Goal: Information Seeking & Learning: Learn about a topic

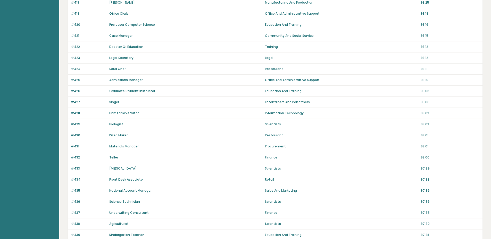
scroll to position [306, 0]
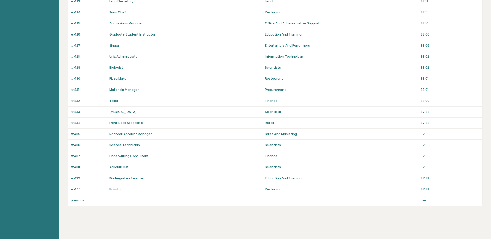
click at [420, 203] on div "previous next" at bounding box center [275, 200] width 414 height 11
click at [424, 201] on link "next" at bounding box center [423, 200] width 7 height 4
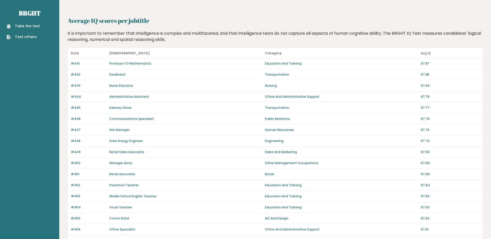
click at [423, 201] on div "#453 Middle School English Teacher Education And Training 97.63" at bounding box center [275, 196] width 414 height 11
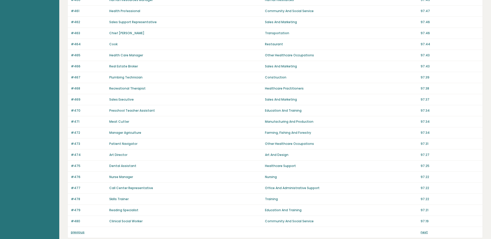
scroll to position [306, 0]
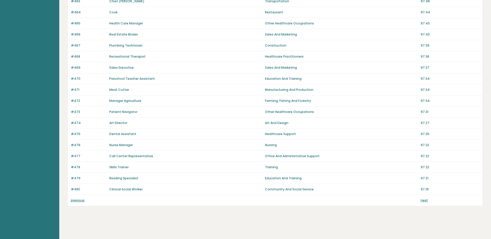
click at [425, 201] on link "next" at bounding box center [423, 200] width 7 height 4
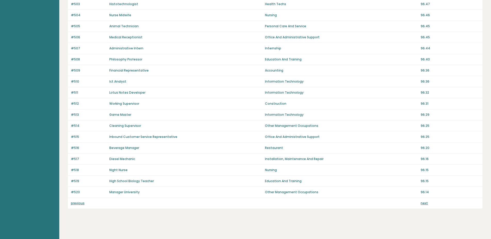
scroll to position [306, 0]
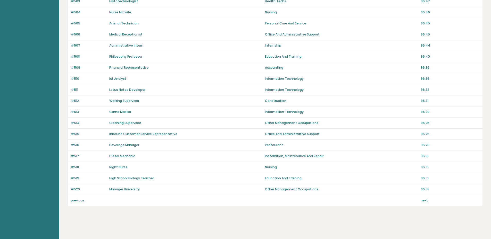
click at [79, 201] on link "previous" at bounding box center [78, 200] width 14 height 4
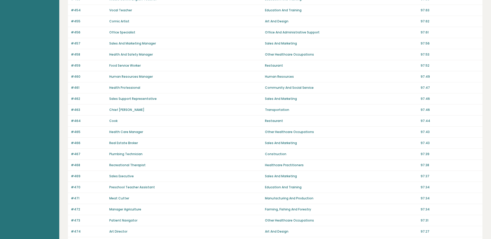
scroll to position [283, 0]
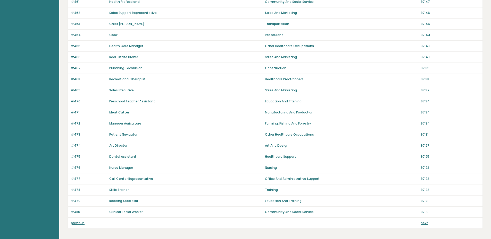
click at [77, 225] on link "previous" at bounding box center [78, 223] width 14 height 4
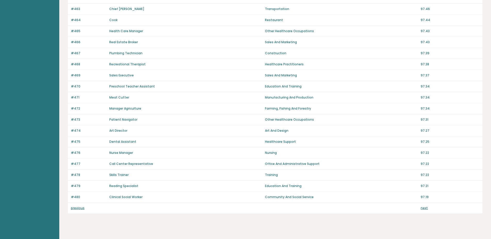
scroll to position [306, 0]
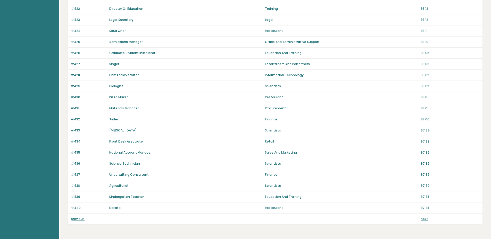
scroll to position [306, 0]
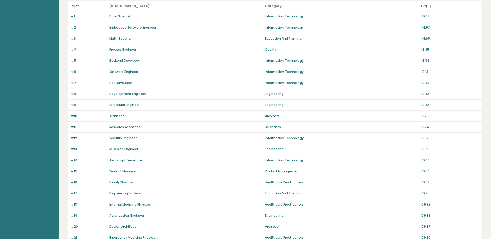
scroll to position [52, 0]
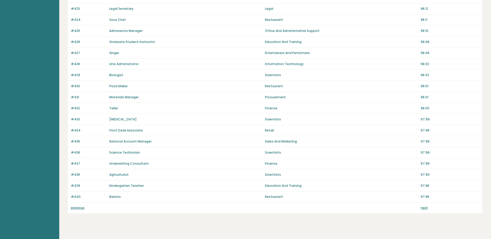
scroll to position [305, 0]
